Goal: Task Accomplishment & Management: Manage account settings

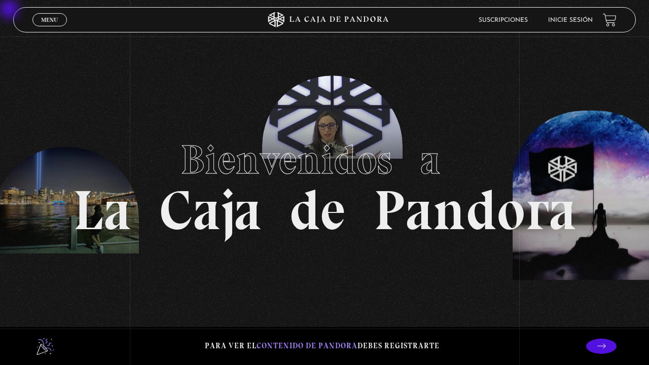
click at [575, 20] on link "Inicie sesión" at bounding box center [570, 20] width 45 height 6
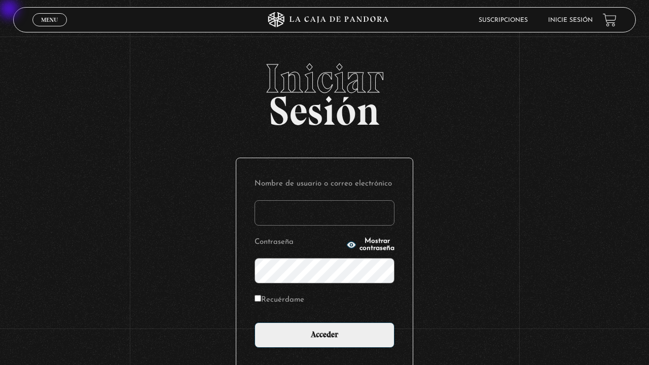
click at [260, 273] on input "Recuérdame" at bounding box center [258, 298] width 7 height 7
checkbox input "true"
click at [391, 247] on span "Mostrar contraseña" at bounding box center [376, 245] width 35 height 14
click at [380, 210] on input "Nombre de usuario o correo electrónico" at bounding box center [325, 212] width 140 height 25
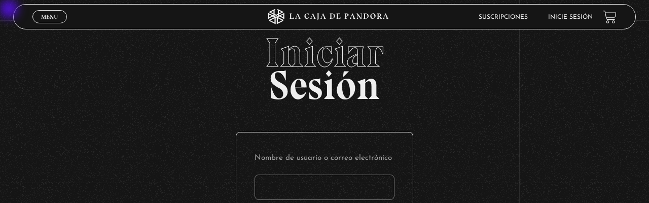
type input "q"
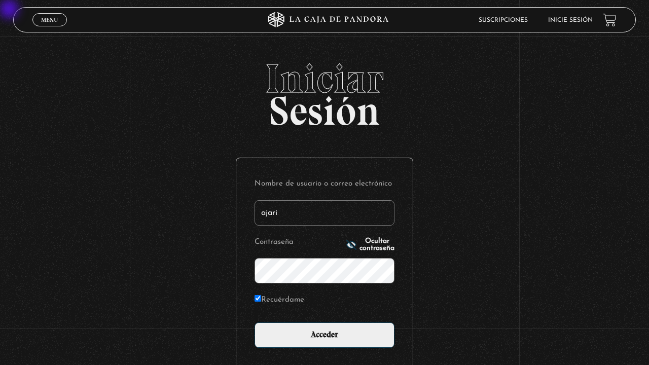
type input "ajari"
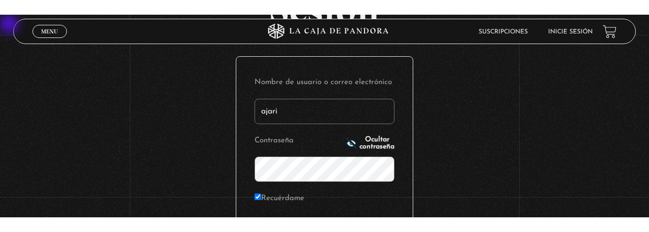
scroll to position [143, 0]
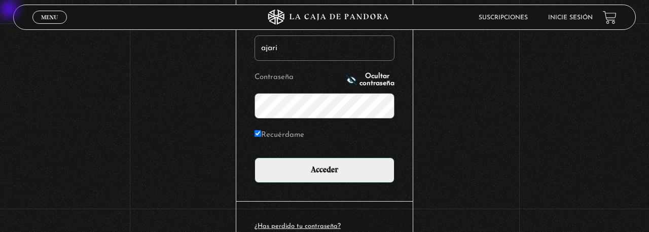
click at [255, 158] on input "Acceder" at bounding box center [325, 170] width 140 height 25
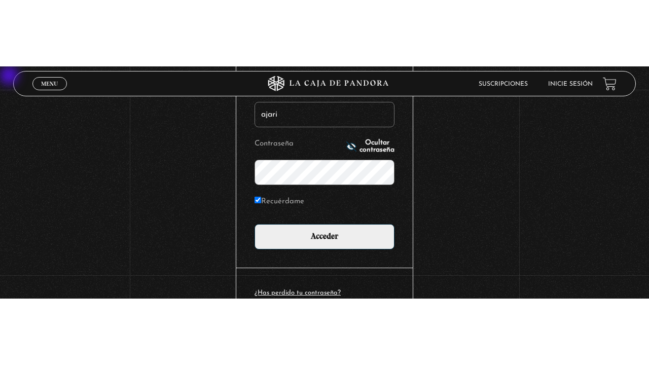
scroll to position [87, 0]
